Goal: Transaction & Acquisition: Purchase product/service

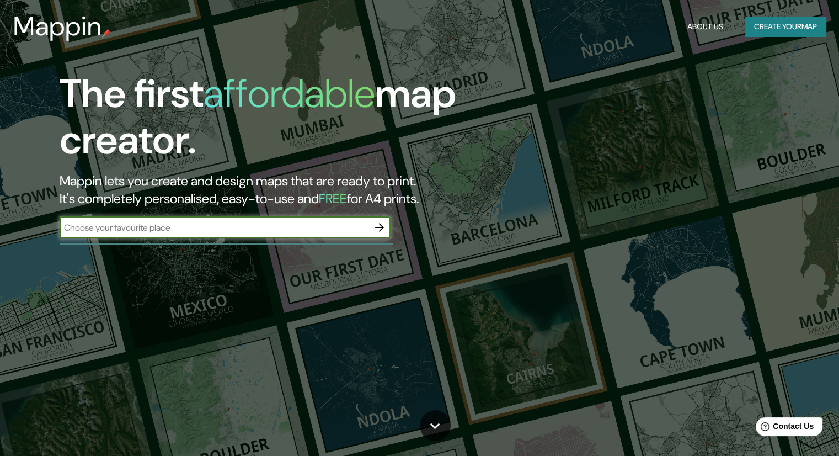
click at [150, 228] on input "text" at bounding box center [214, 227] width 309 height 13
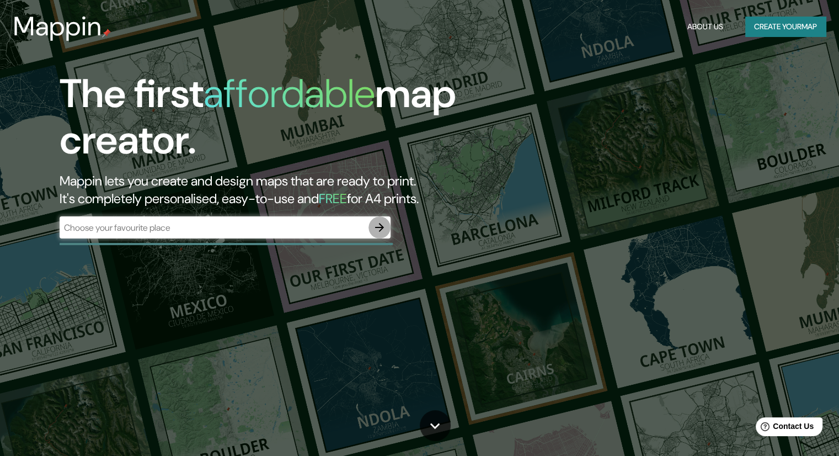
click at [384, 228] on icon "button" at bounding box center [379, 227] width 13 height 13
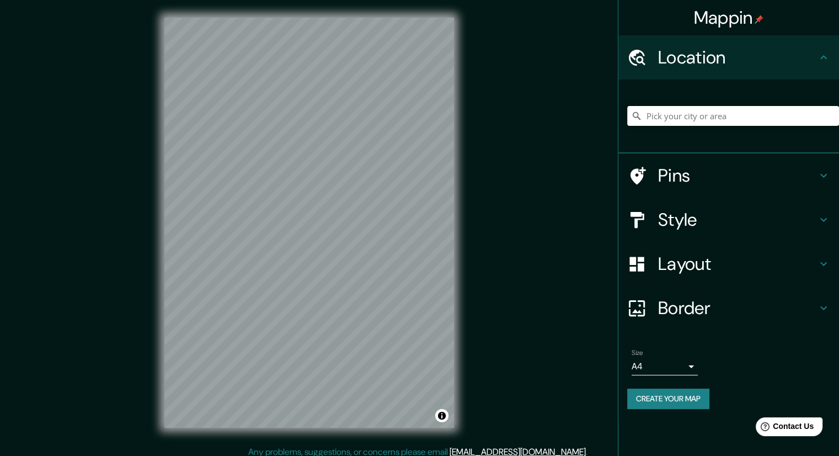
click at [671, 120] on input "Pick your city or area" at bounding box center [733, 116] width 212 height 20
type input "[GEOGRAPHIC_DATA], [GEOGRAPHIC_DATA]"
